Goal: Information Seeking & Learning: Learn about a topic

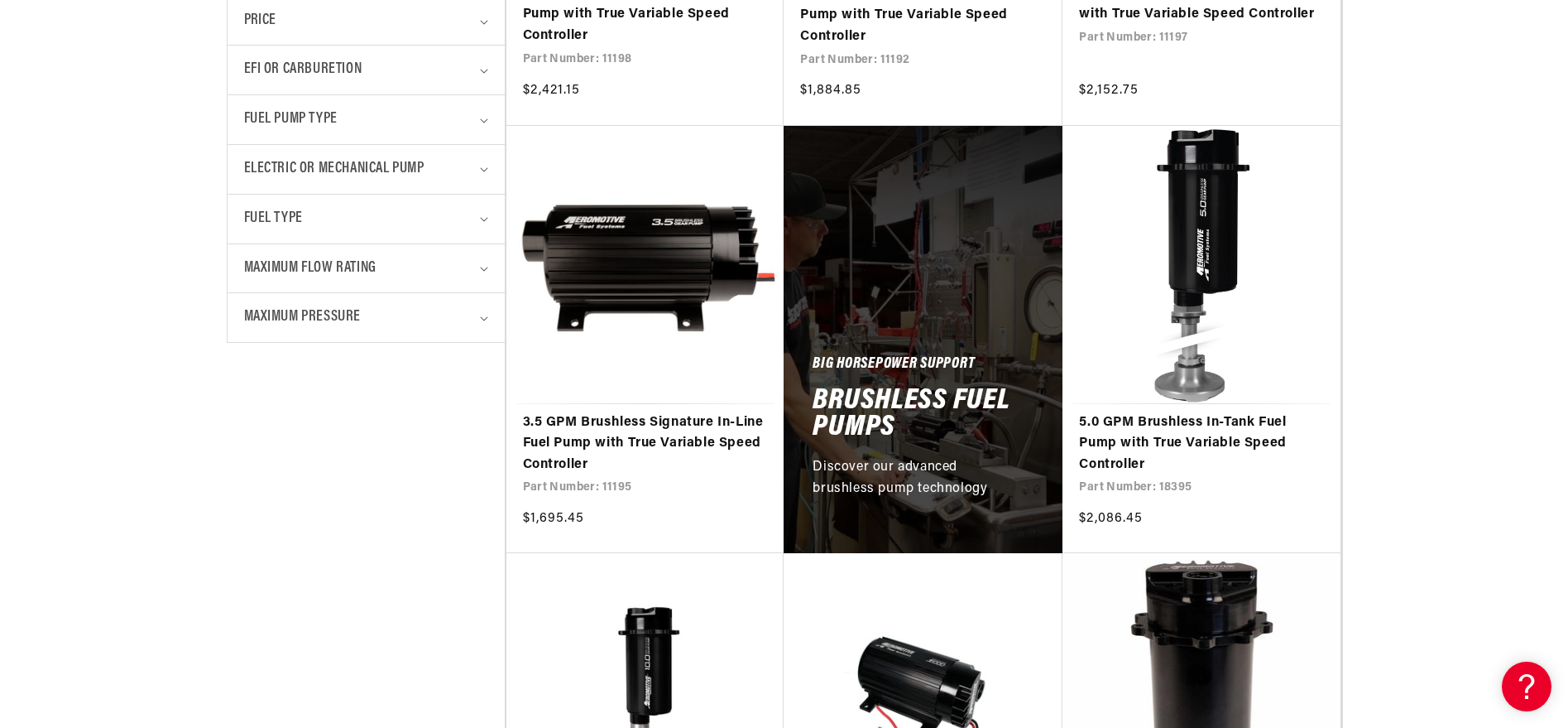
scroll to position [795, 0]
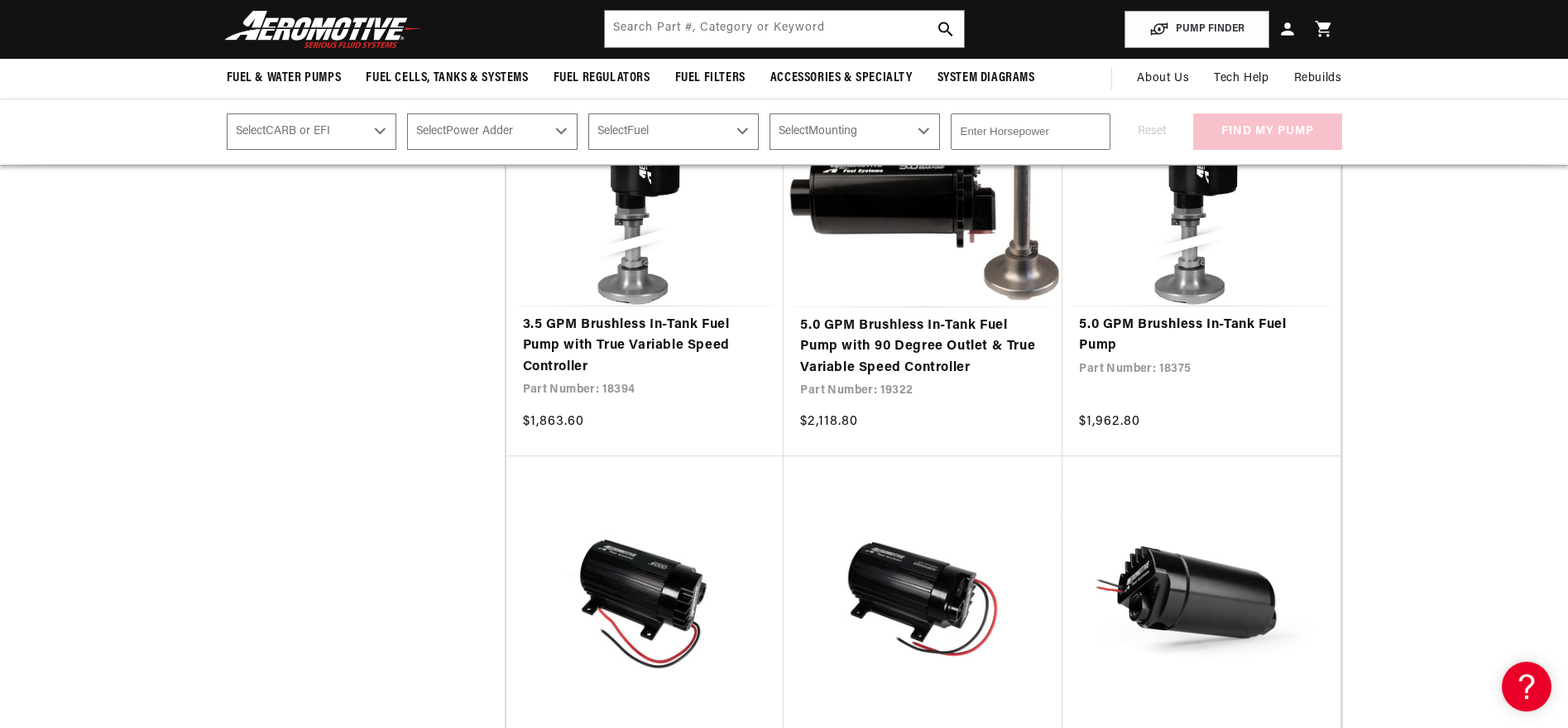
scroll to position [2882, 0]
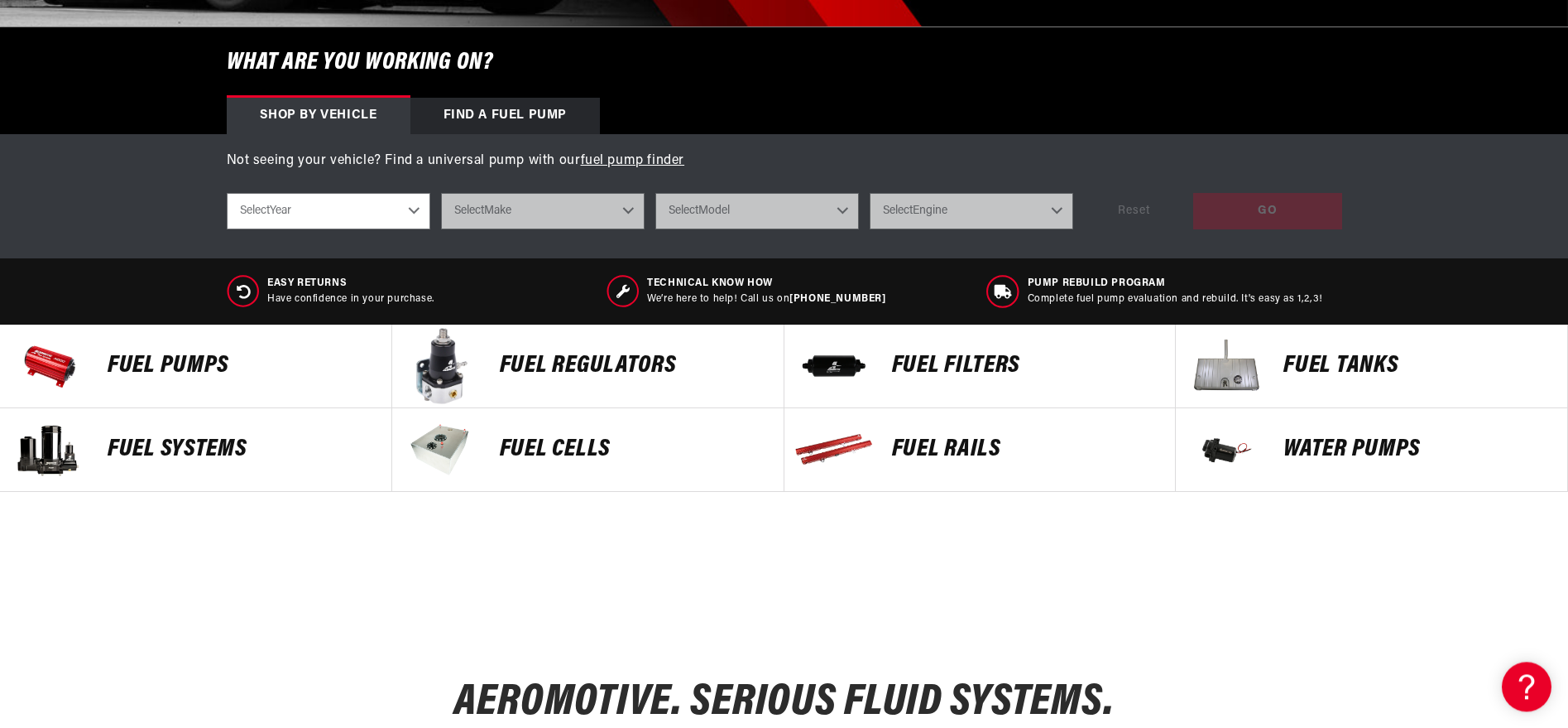
scroll to position [596, 0]
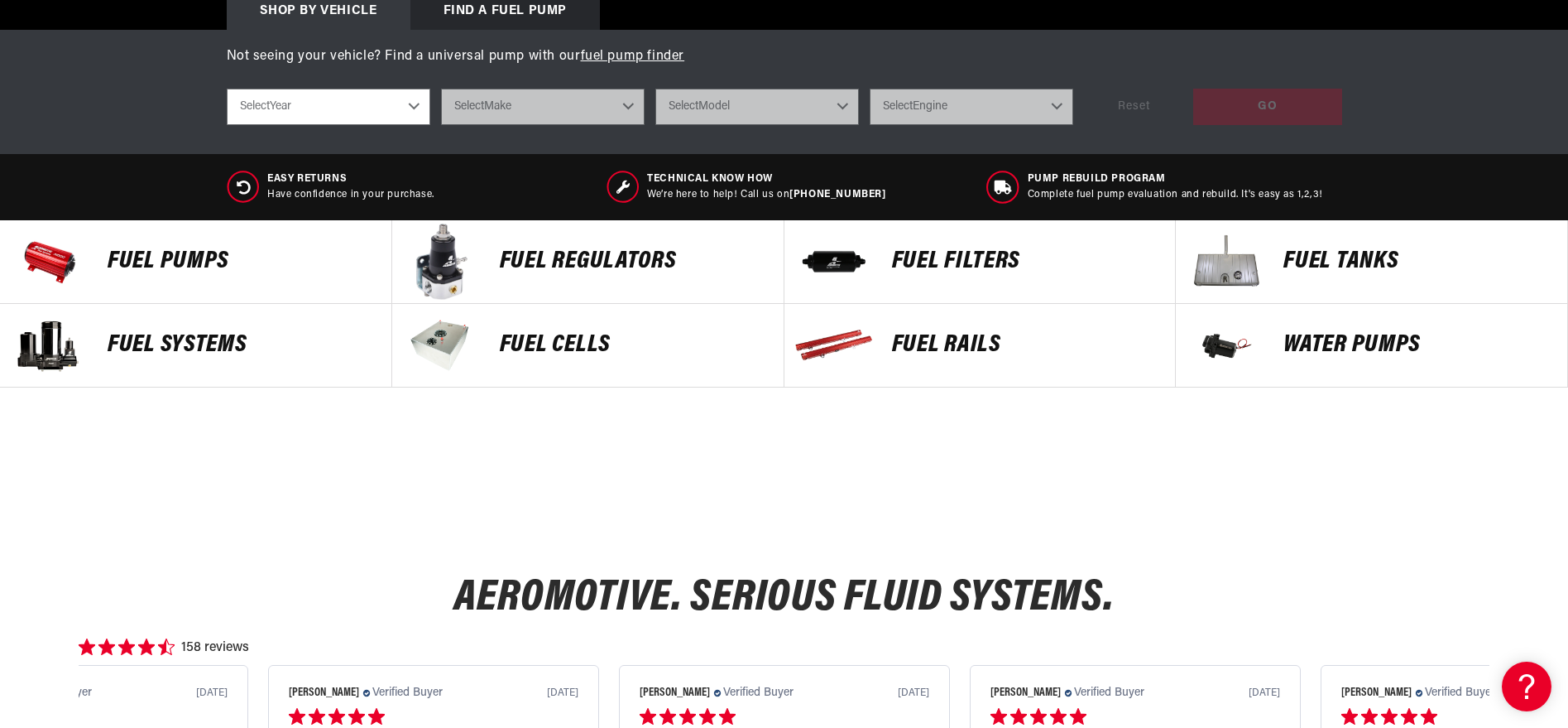
click at [233, 274] on p "Fuel Pumps" at bounding box center [241, 261] width 268 height 25
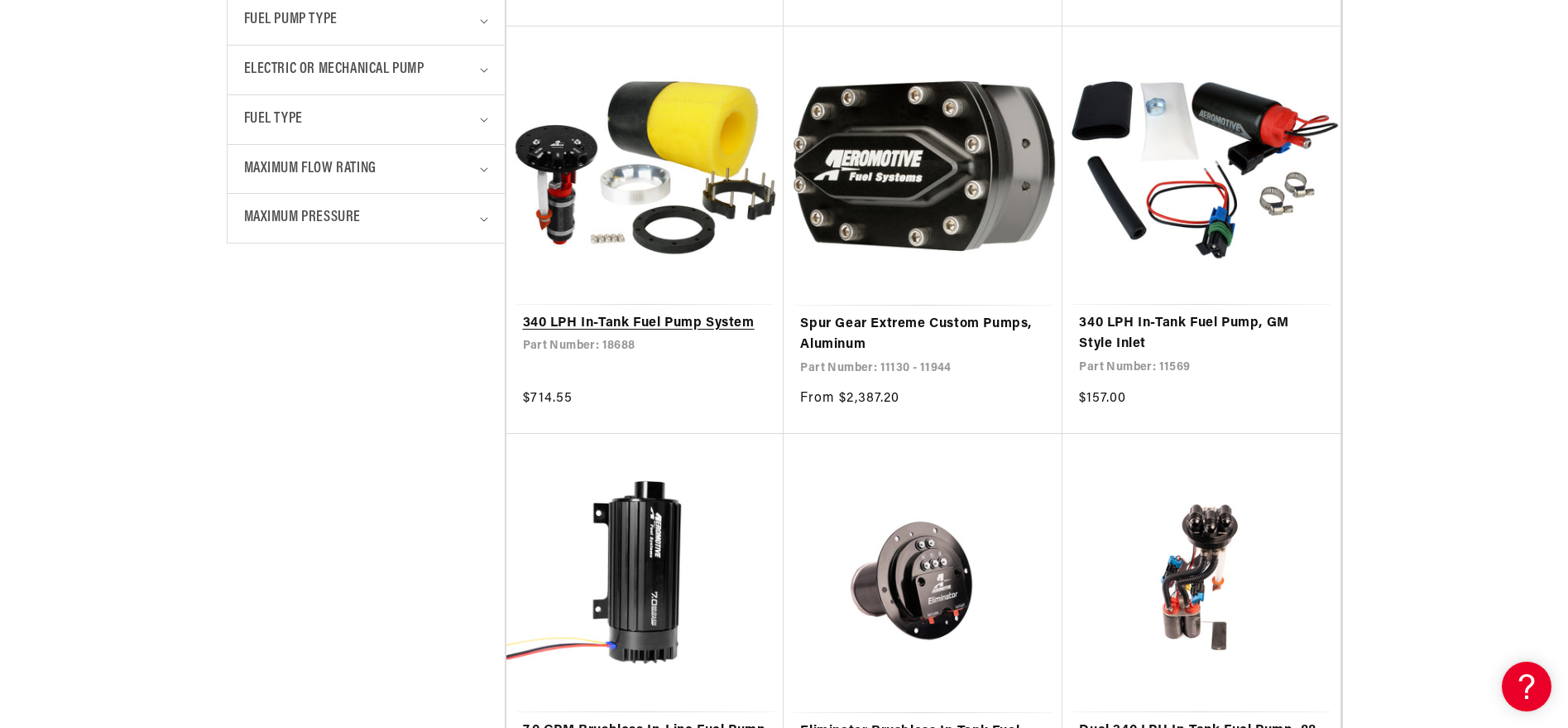
click at [654, 335] on link "340 LPH In-Tank Fuel Pump System" at bounding box center [645, 324] width 245 height 21
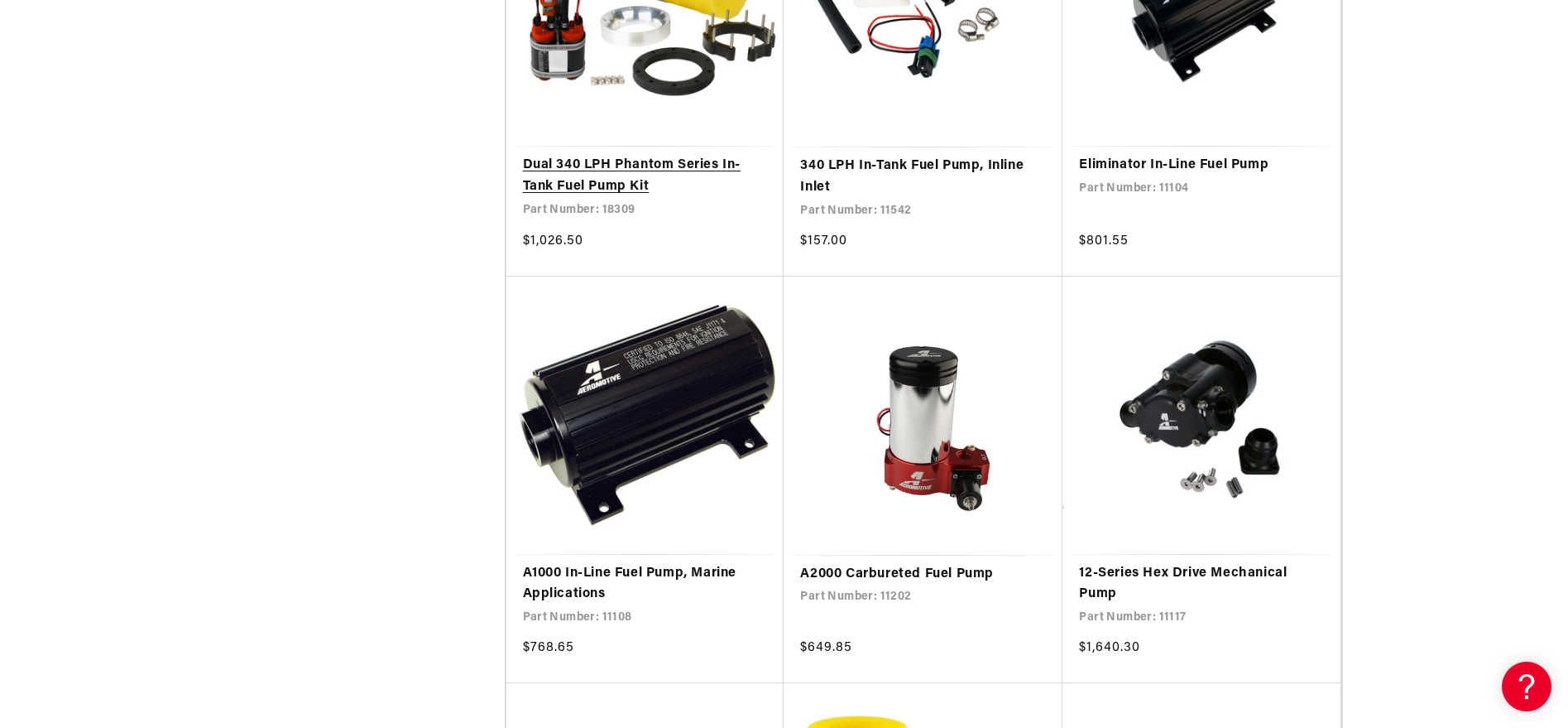
click at [685, 197] on link "Dual 340 LPH Phantom Series In-Tank Fuel Pump Kit" at bounding box center [645, 176] width 245 height 42
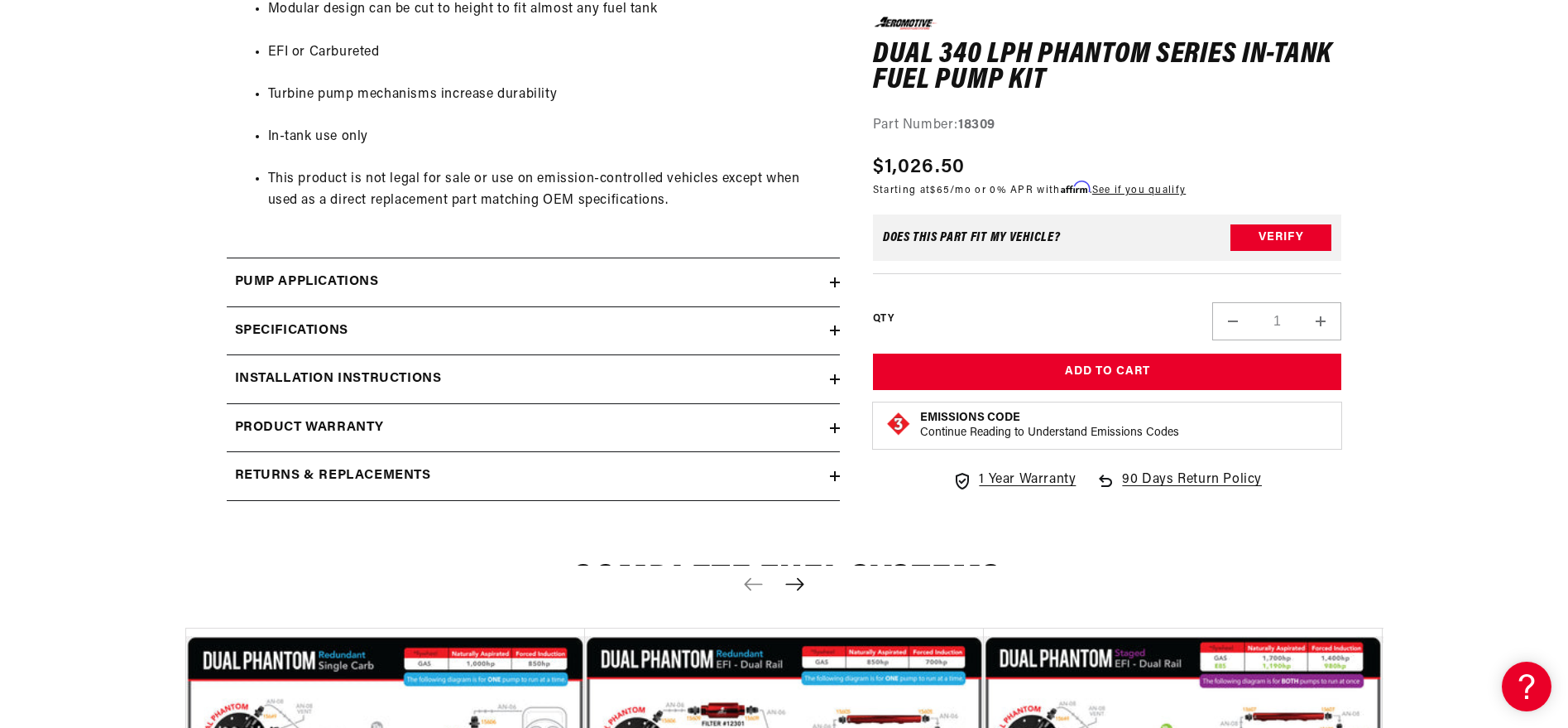
scroll to position [2385, 0]
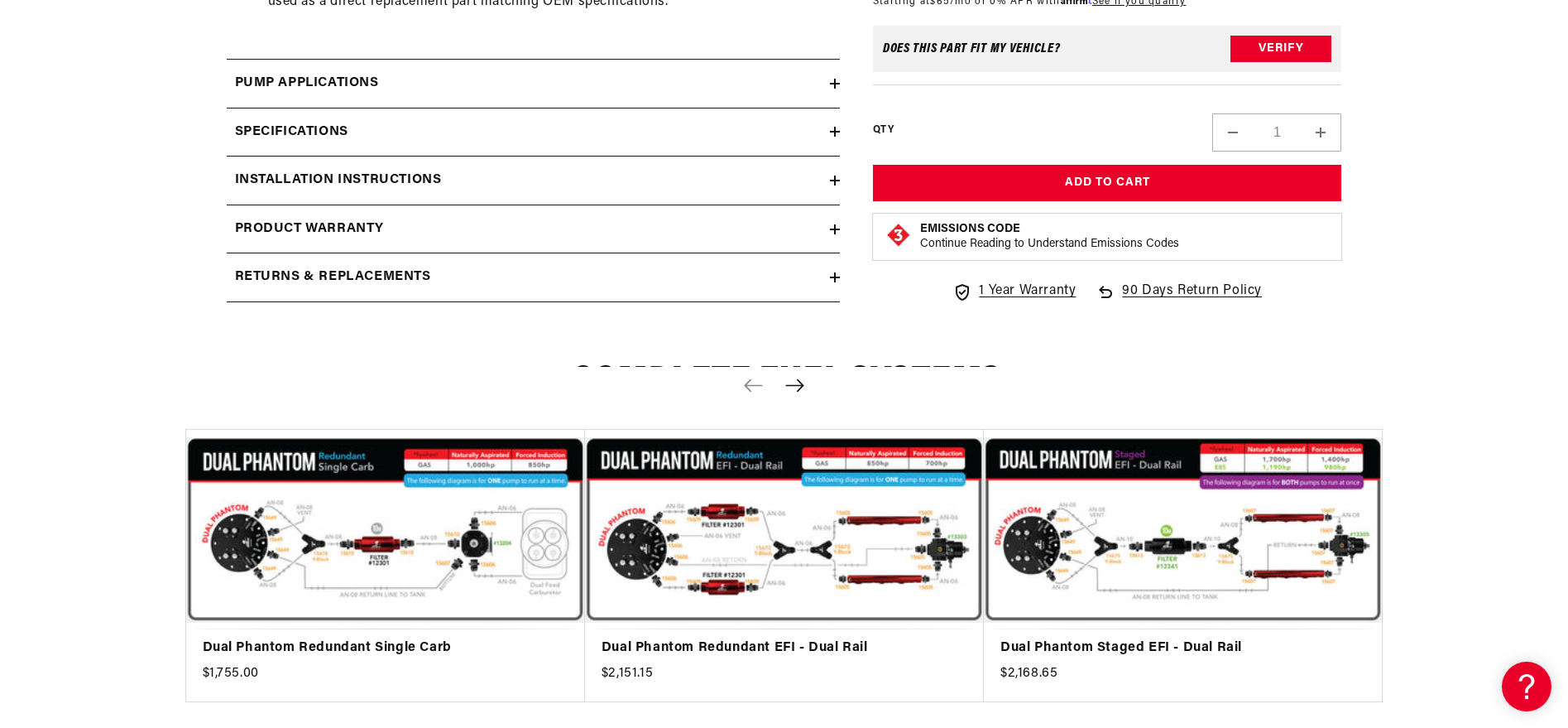
click at [749, 94] on div "Pump Applications" at bounding box center [528, 83] width 603 height 21
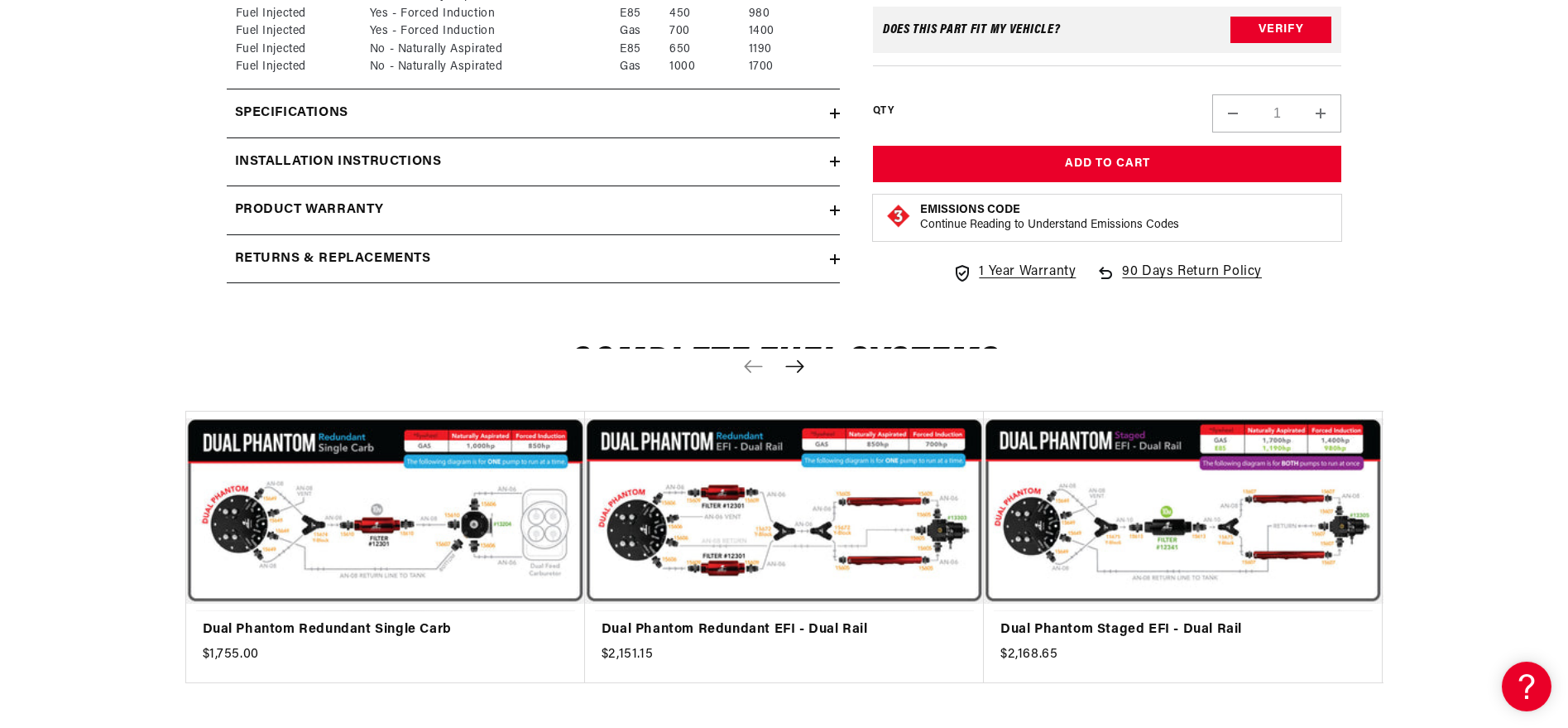
scroll to position [2683, 0]
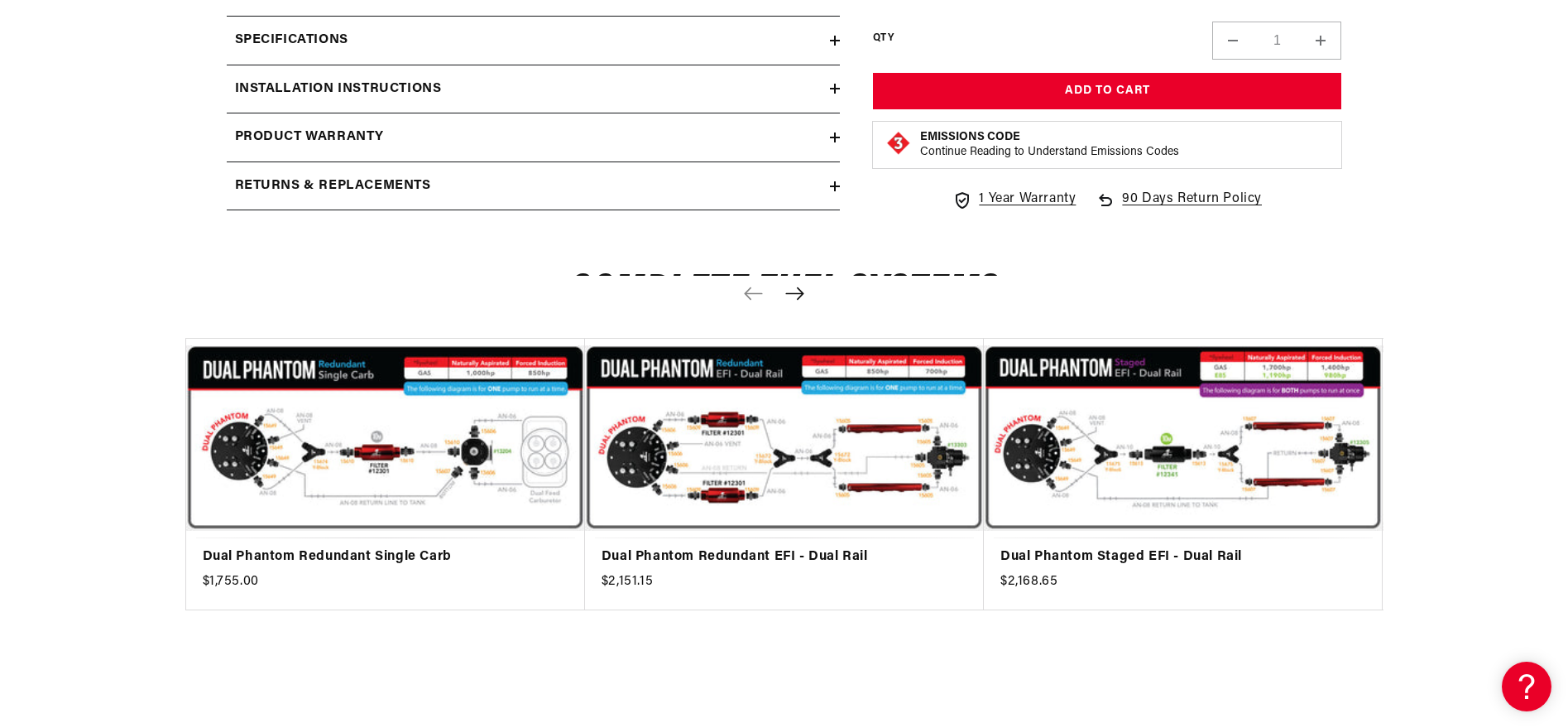
click at [745, 51] on div "Specifications" at bounding box center [528, 40] width 603 height 21
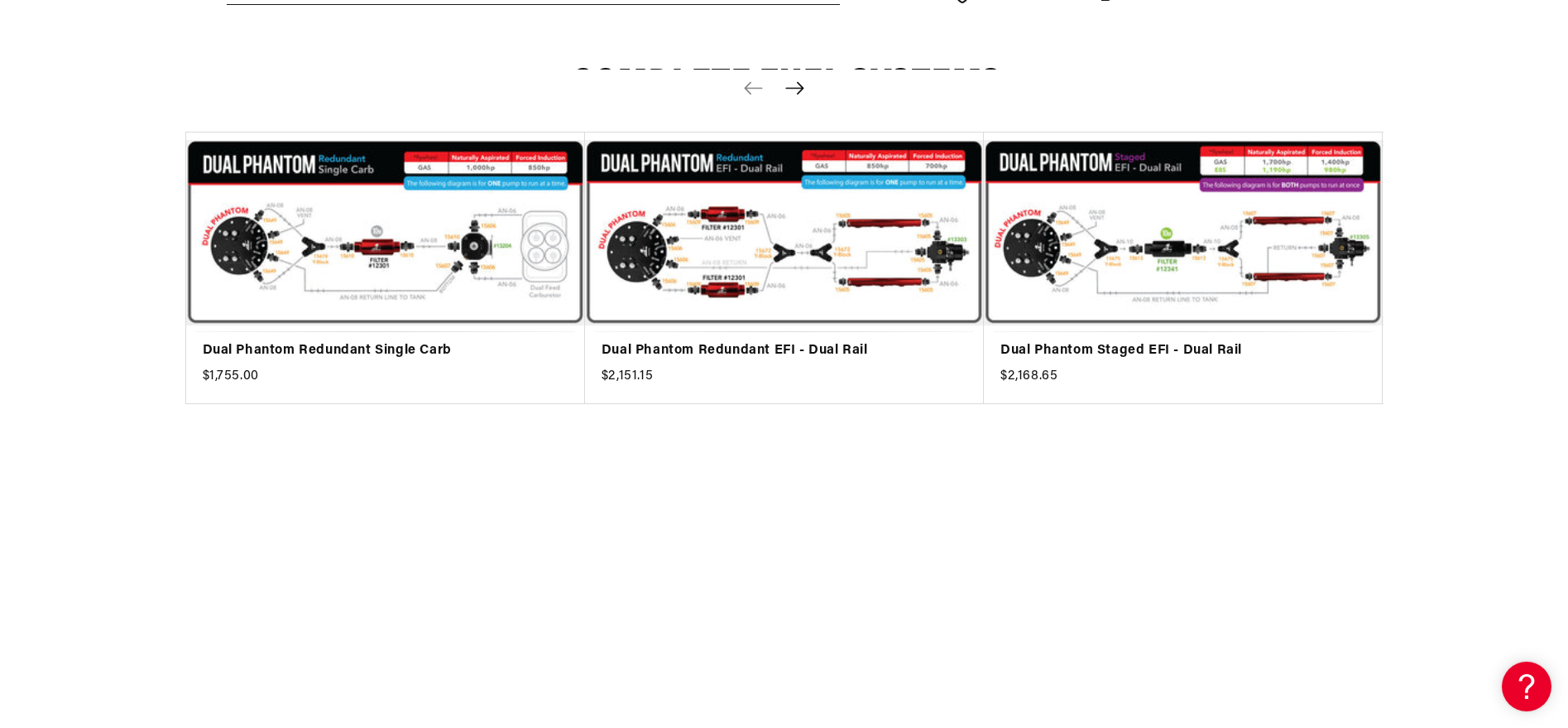
scroll to position [4174, 0]
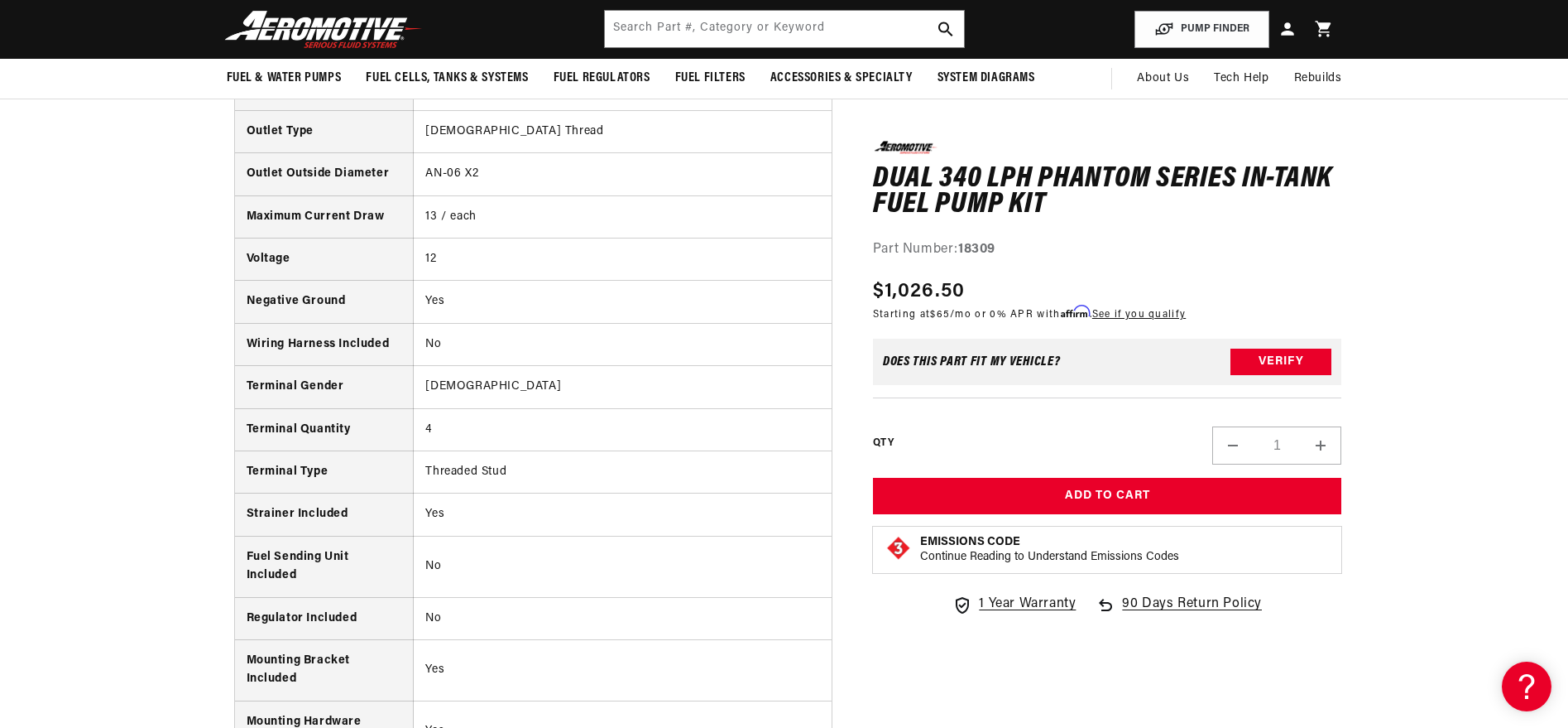
scroll to position [2981, 0]
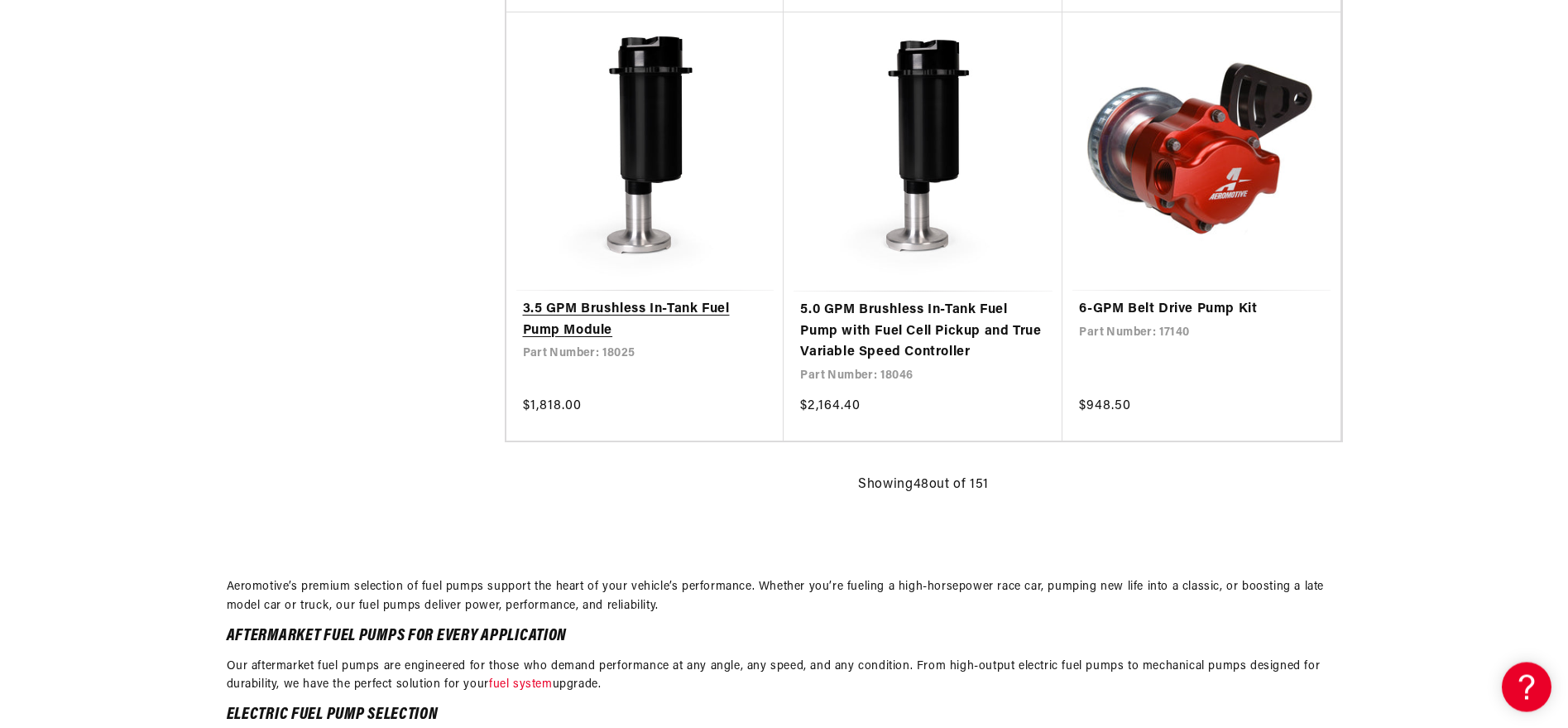
scroll to position [7503, 0]
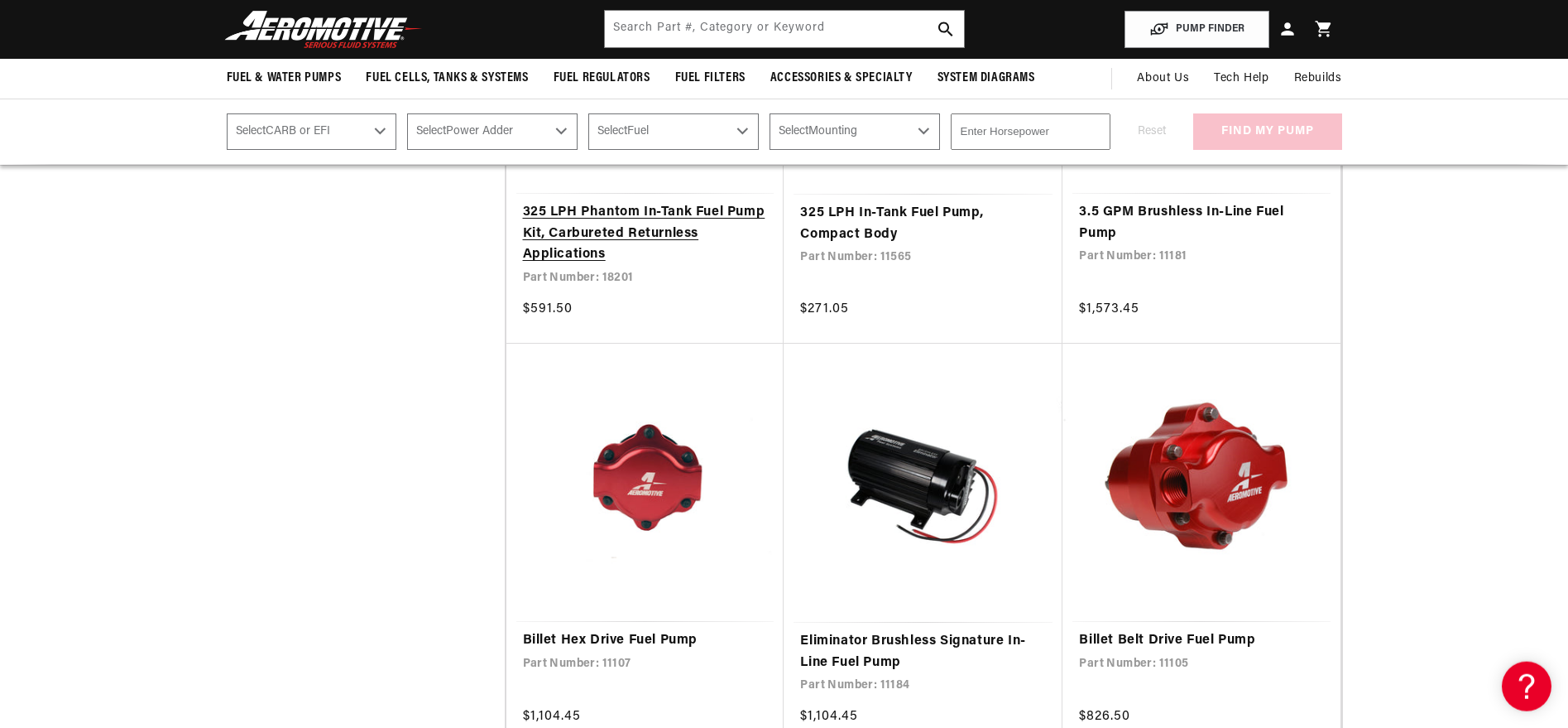
scroll to position [6012, 0]
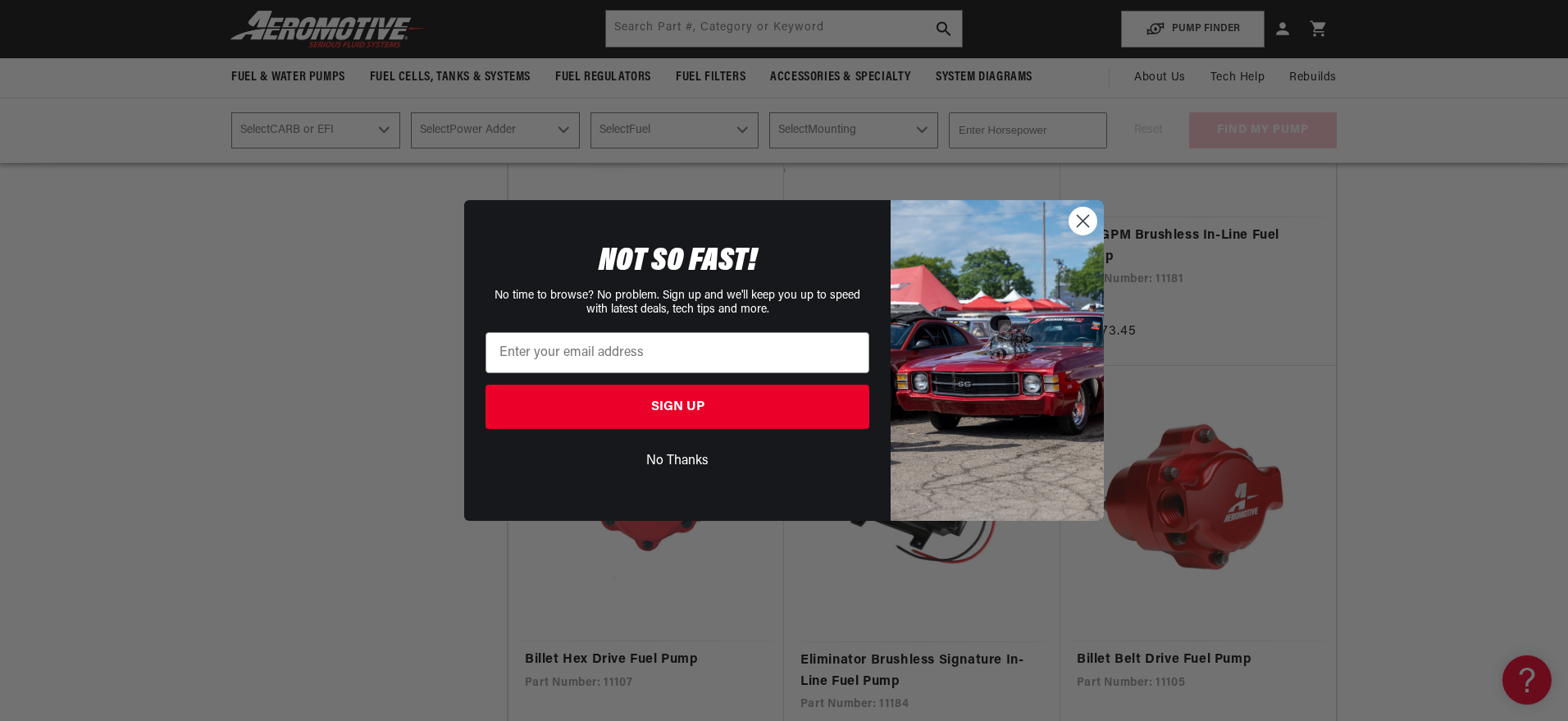
click at [1, 343] on div "Close dialog NOT SO FAST! No time to browse? No problem. Sign up and we'll keep…" at bounding box center [784, 360] width 1568 height 721
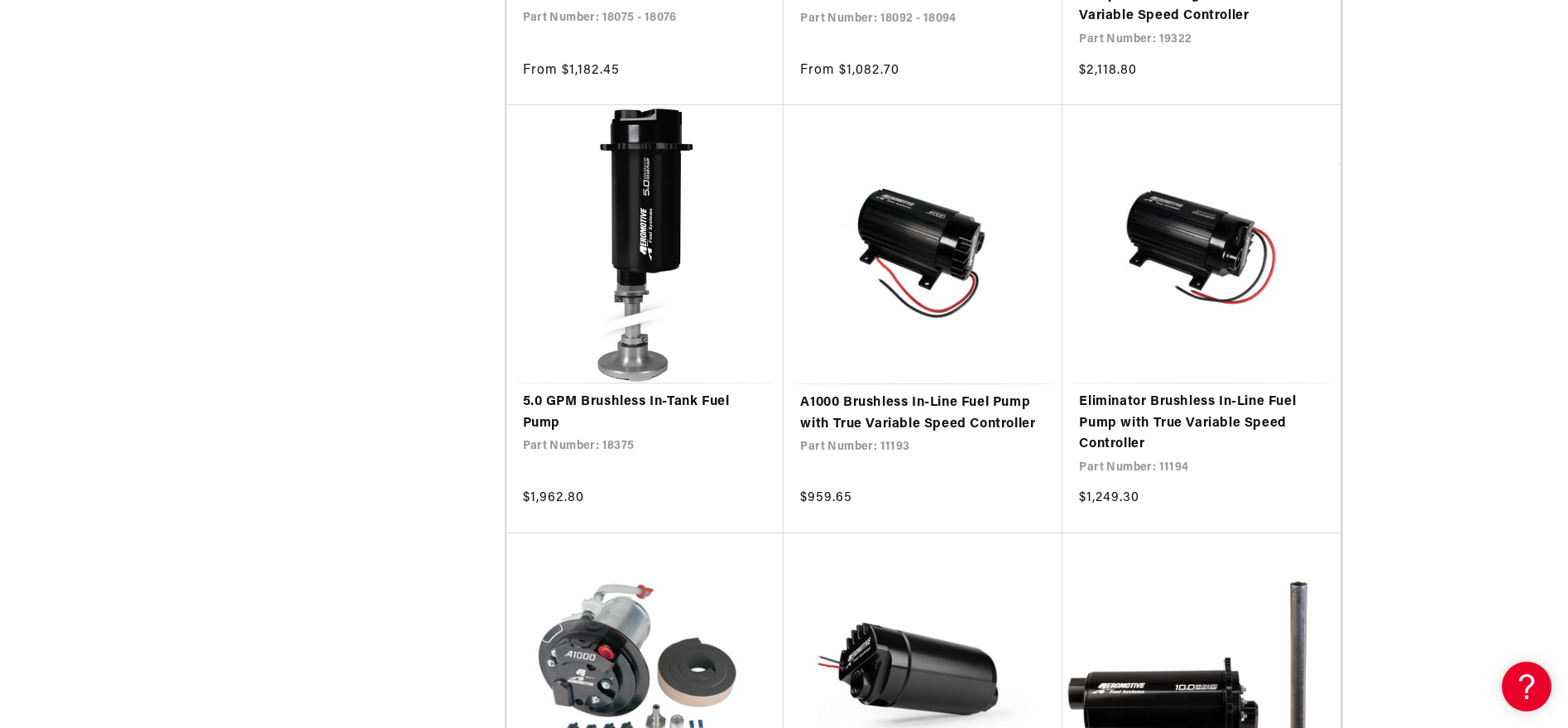
scroll to position [8496, 0]
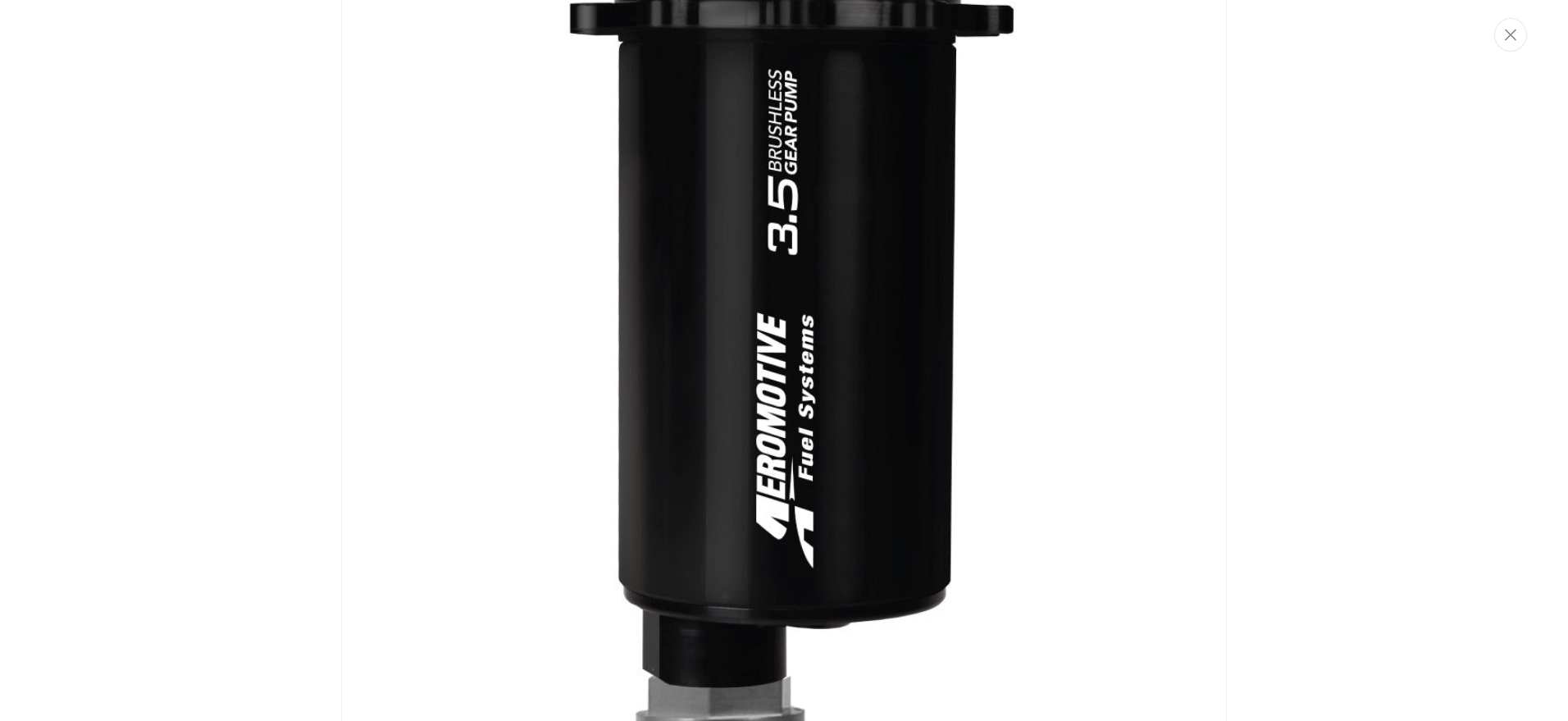
scroll to position [266, 0]
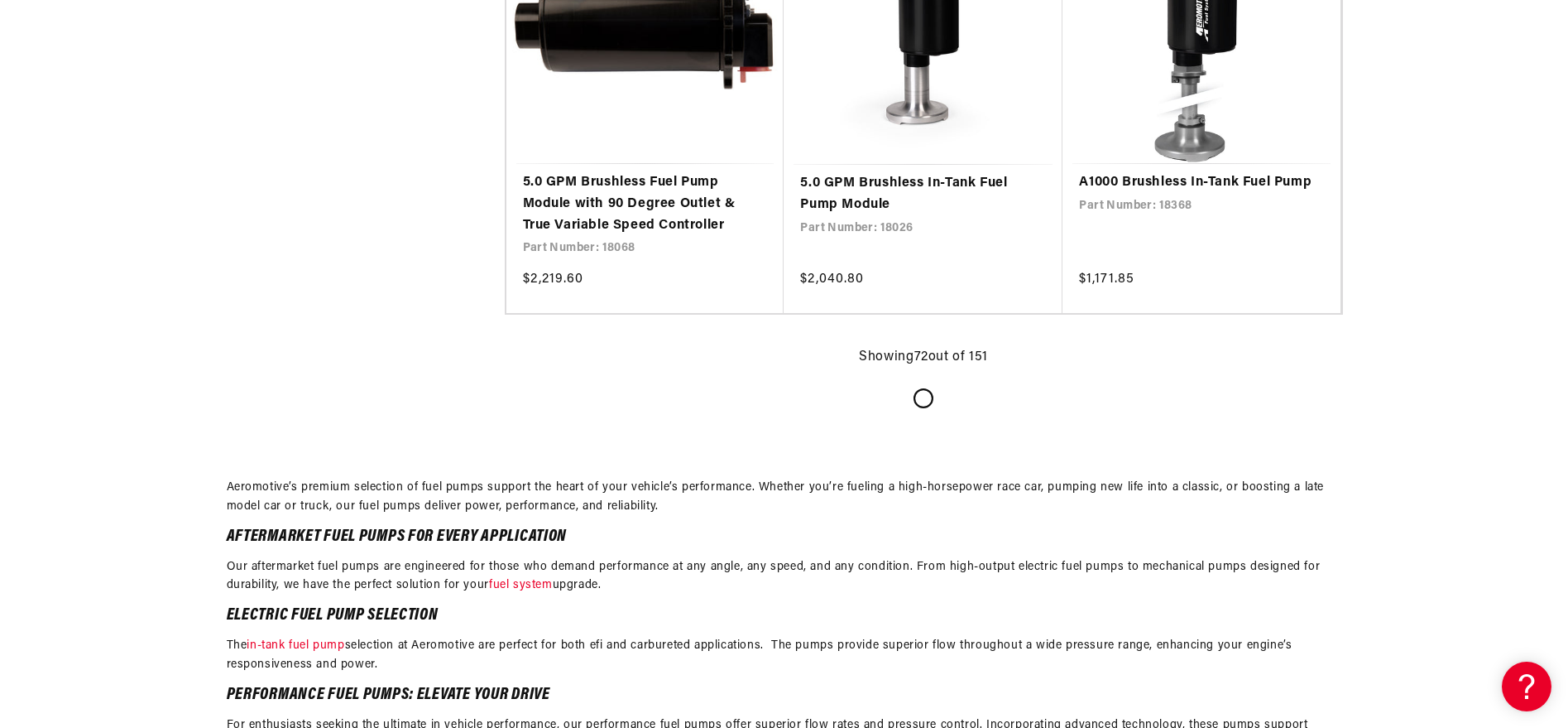
scroll to position [3677, 0]
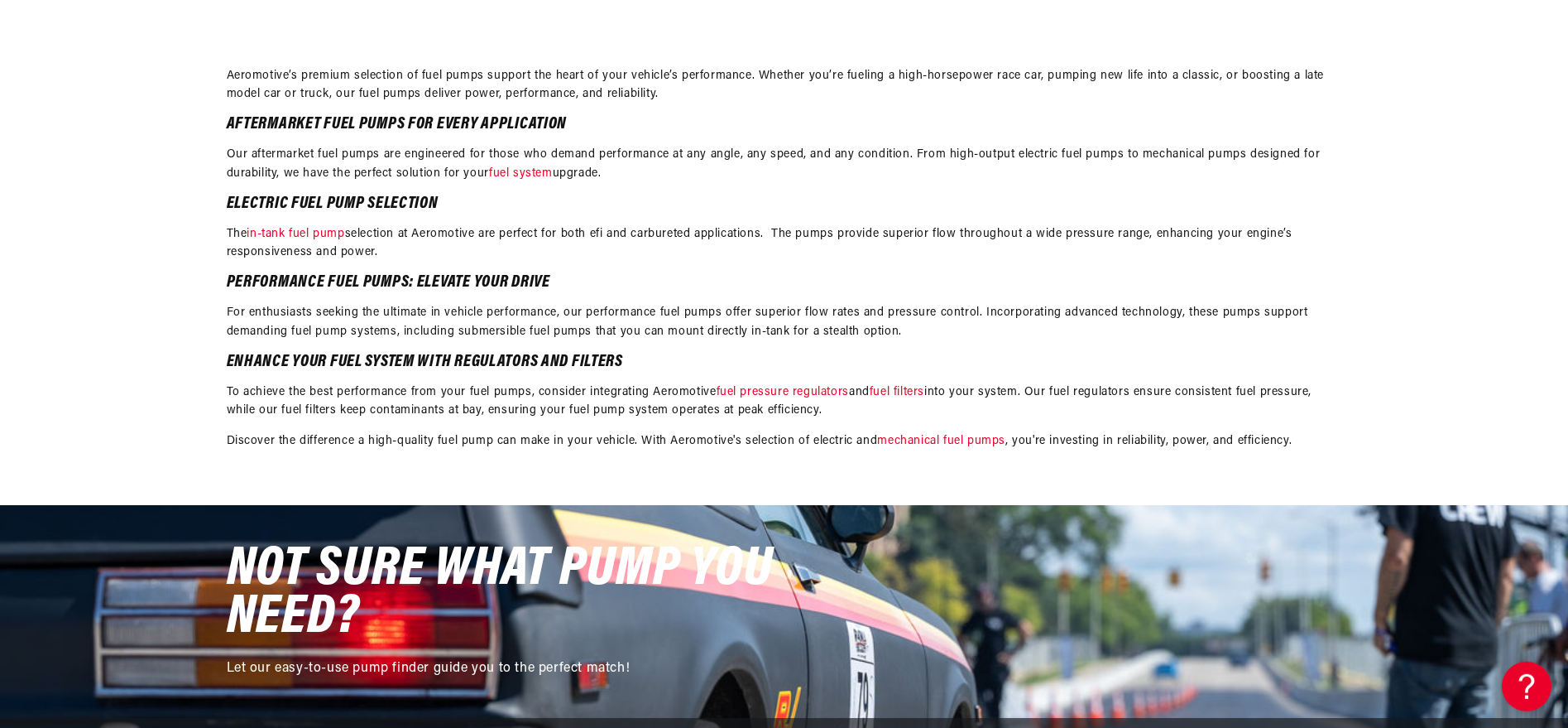
scroll to position [7453, 0]
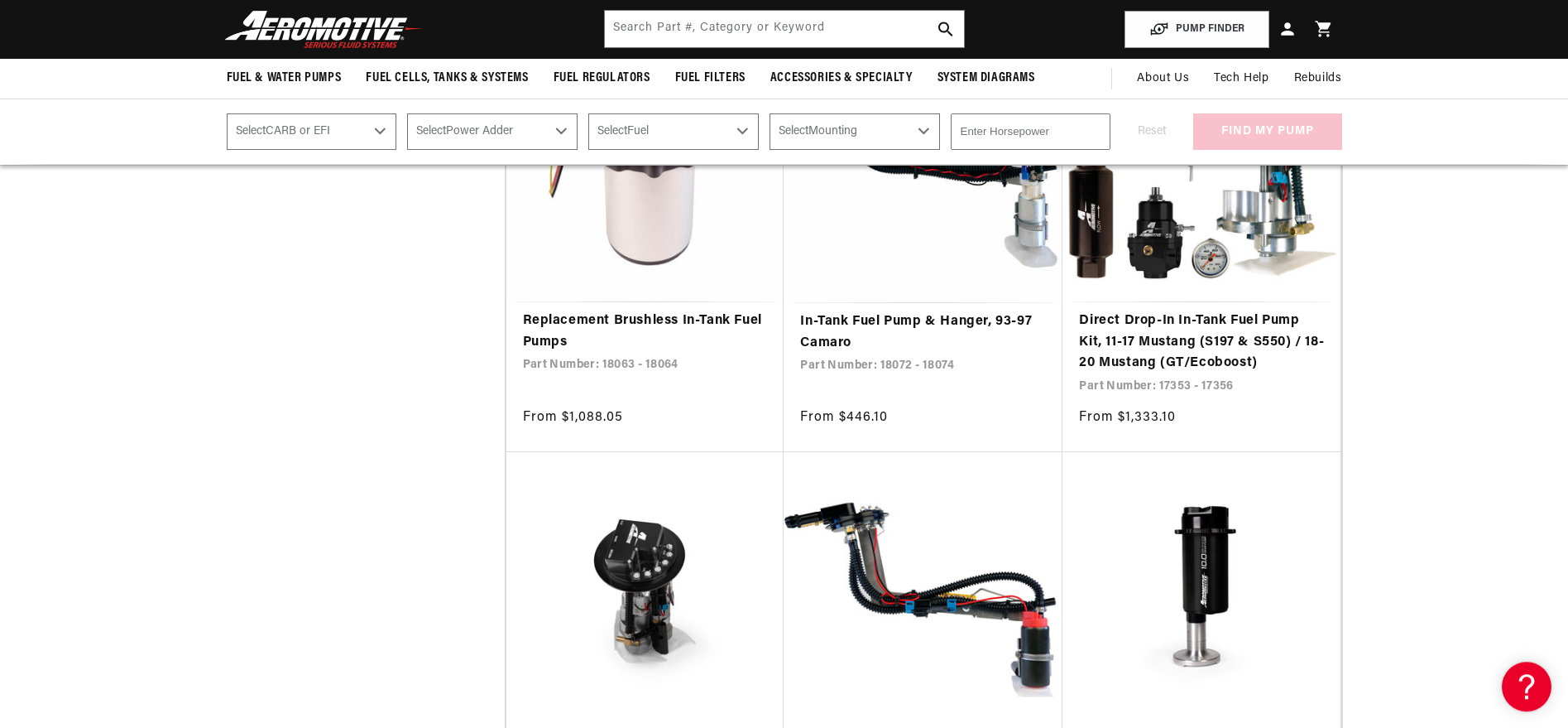
scroll to position [8248, 0]
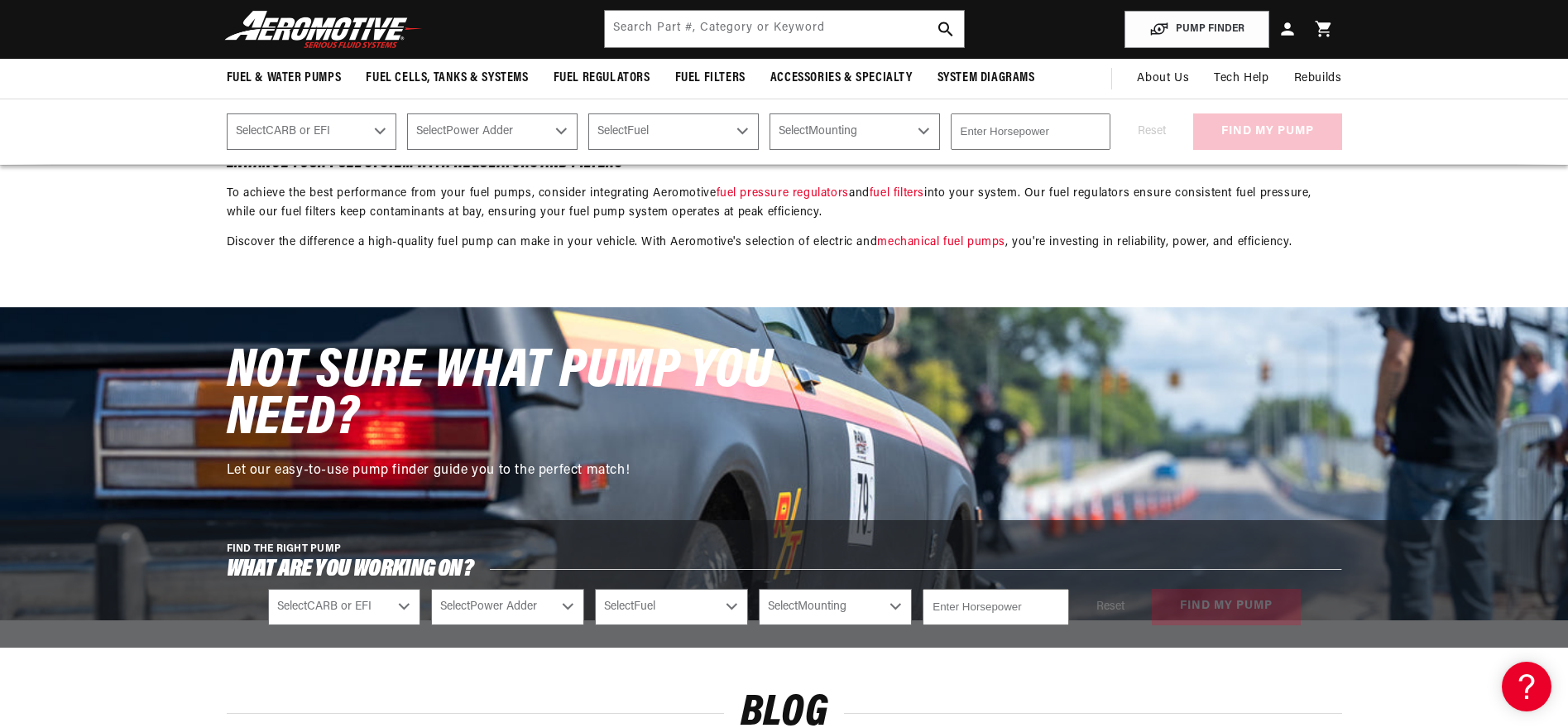
scroll to position [10806, 0]
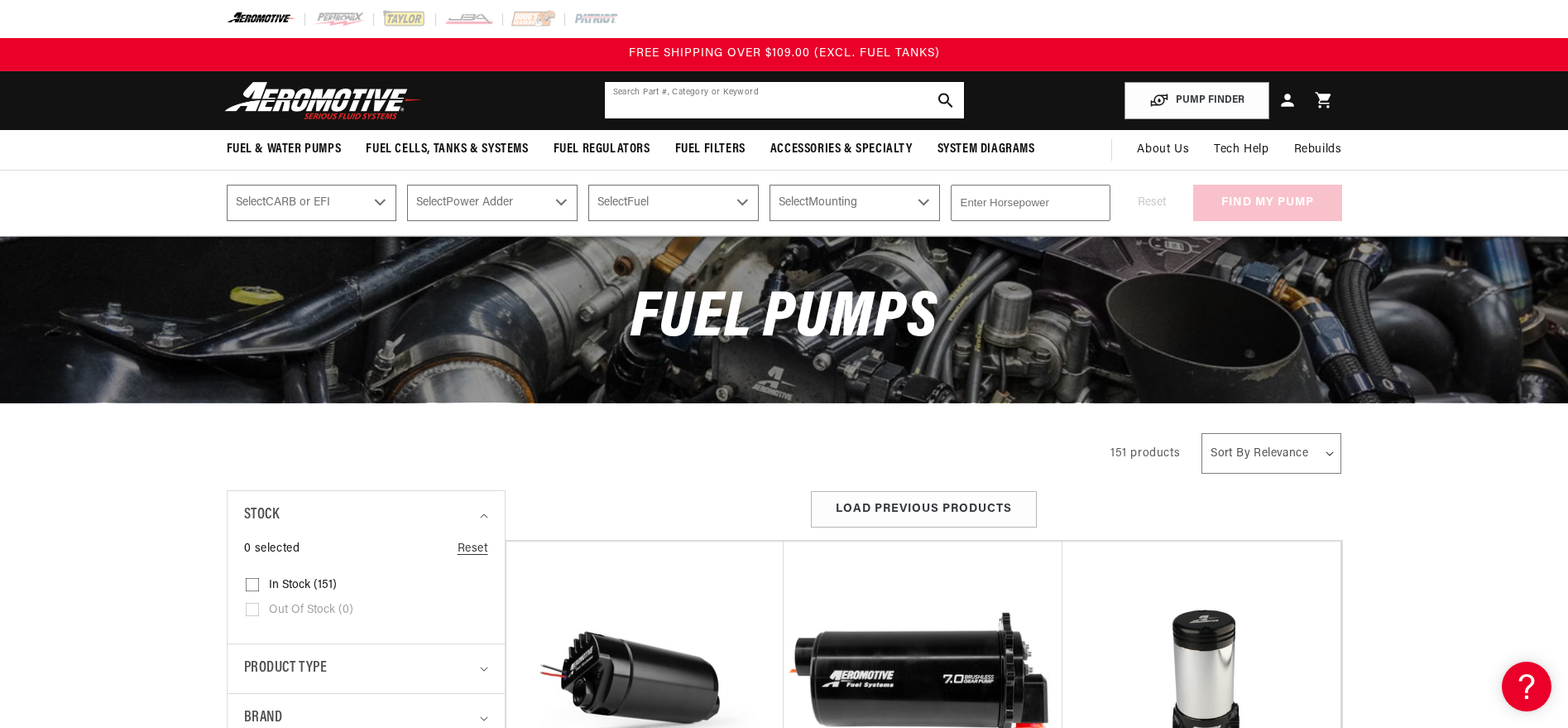
click at [788, 116] on input "text" at bounding box center [784, 100] width 359 height 37
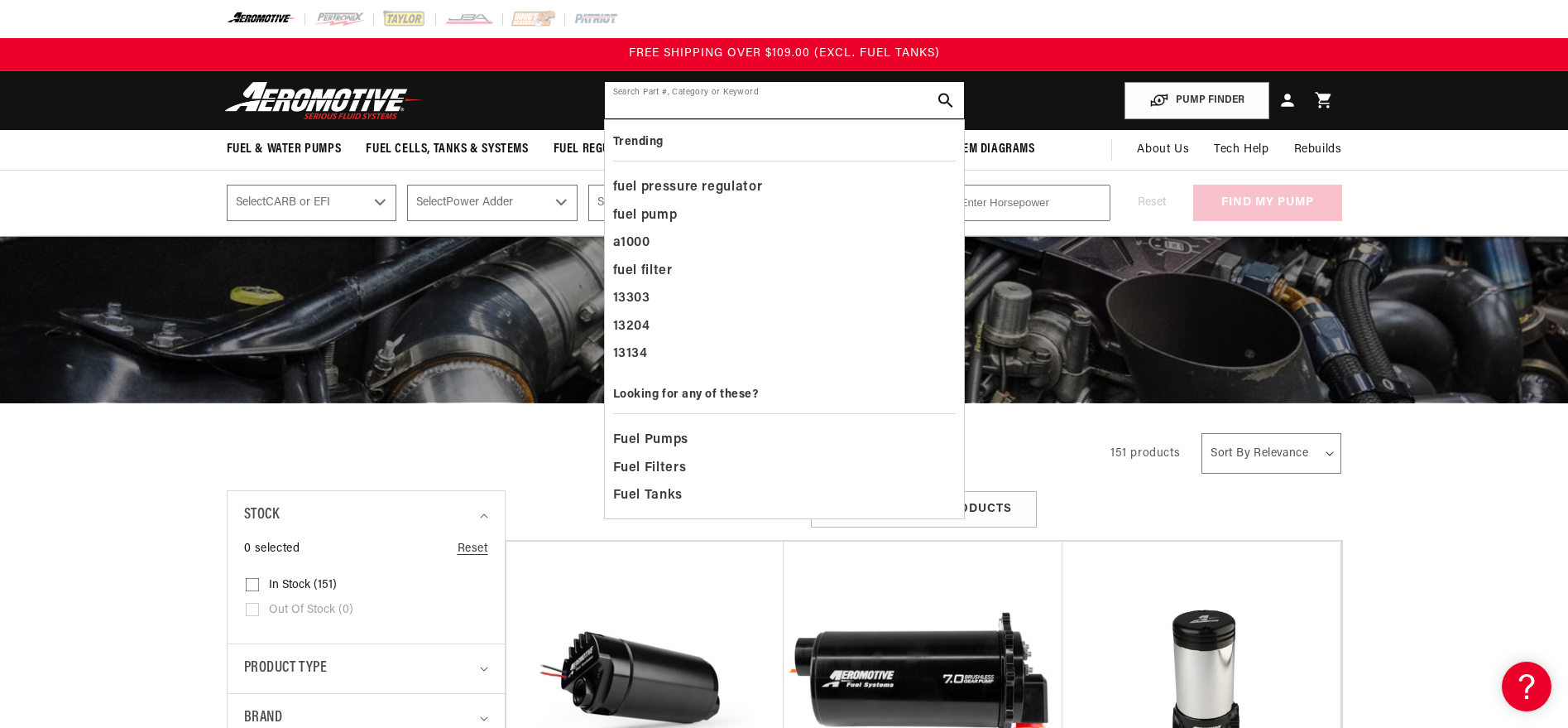
click at [853, 113] on input "text" at bounding box center [784, 100] width 359 height 37
